Goal: Information Seeking & Learning: Learn about a topic

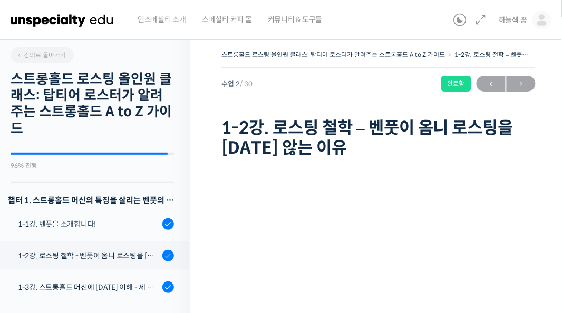
scroll to position [201, 0]
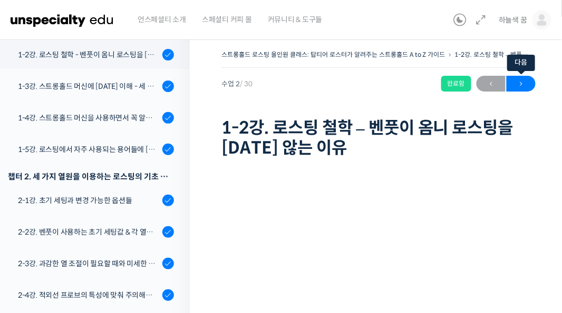
click at [522, 86] on span "→" at bounding box center [520, 84] width 29 height 14
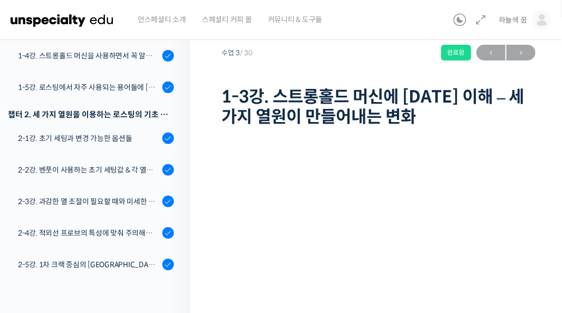
scroll to position [26, 0]
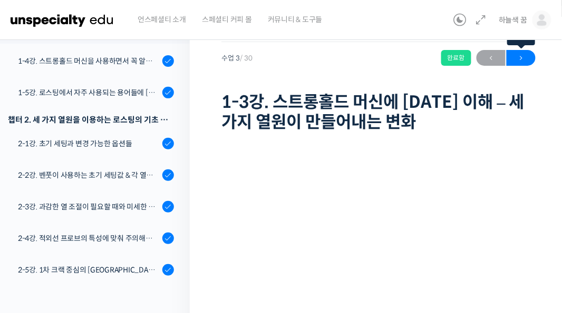
click at [527, 56] on span "→" at bounding box center [520, 58] width 29 height 14
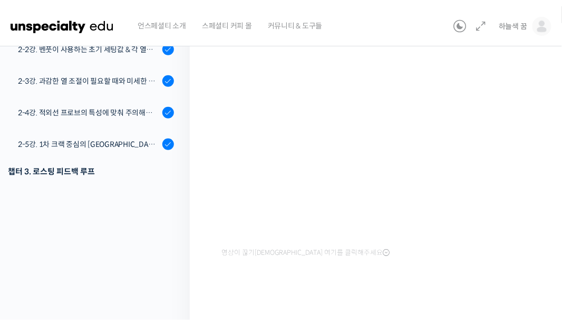
scroll to position [122, 0]
